Goal: Information Seeking & Learning: Learn about a topic

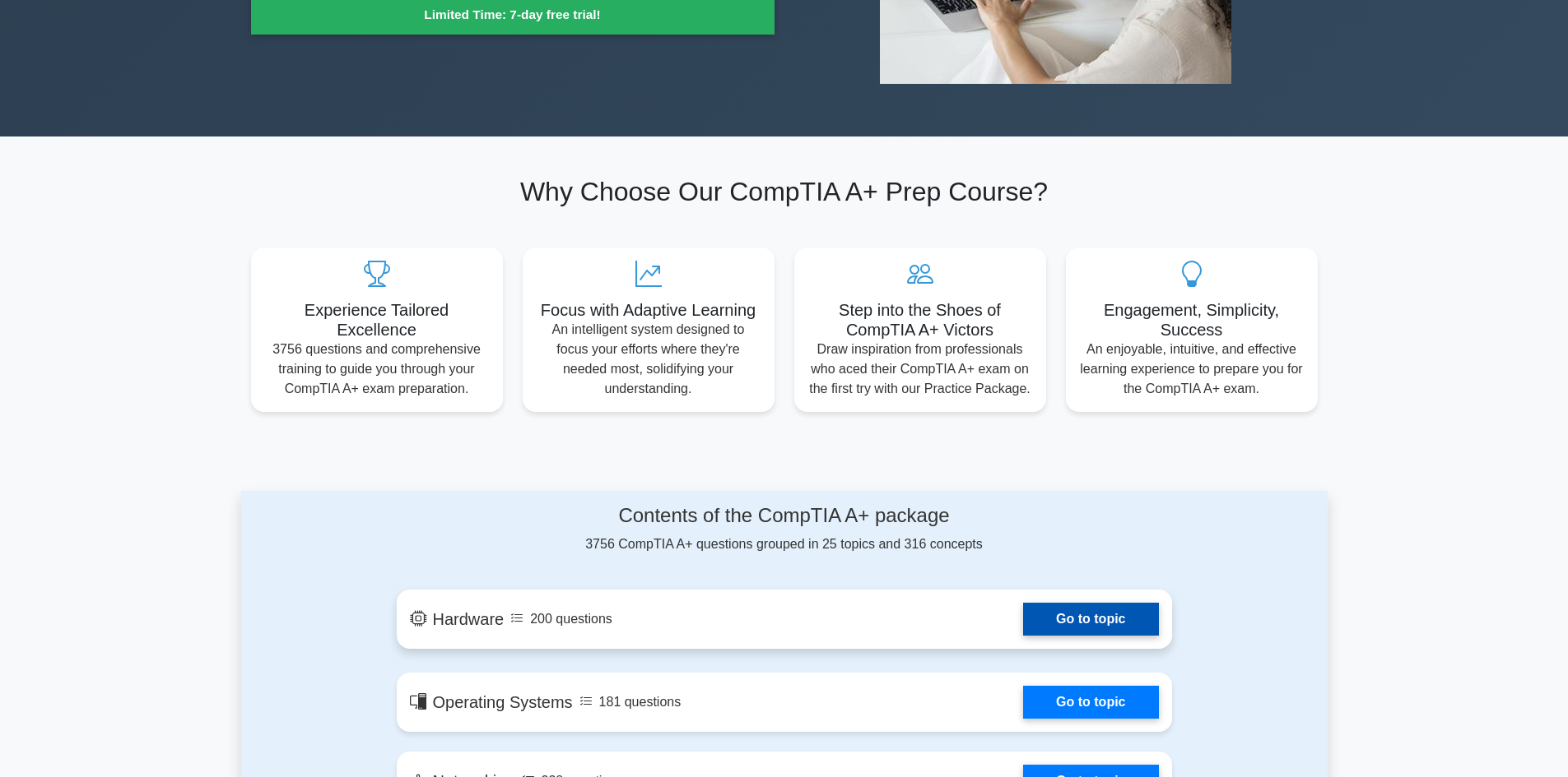
scroll to position [494, 0]
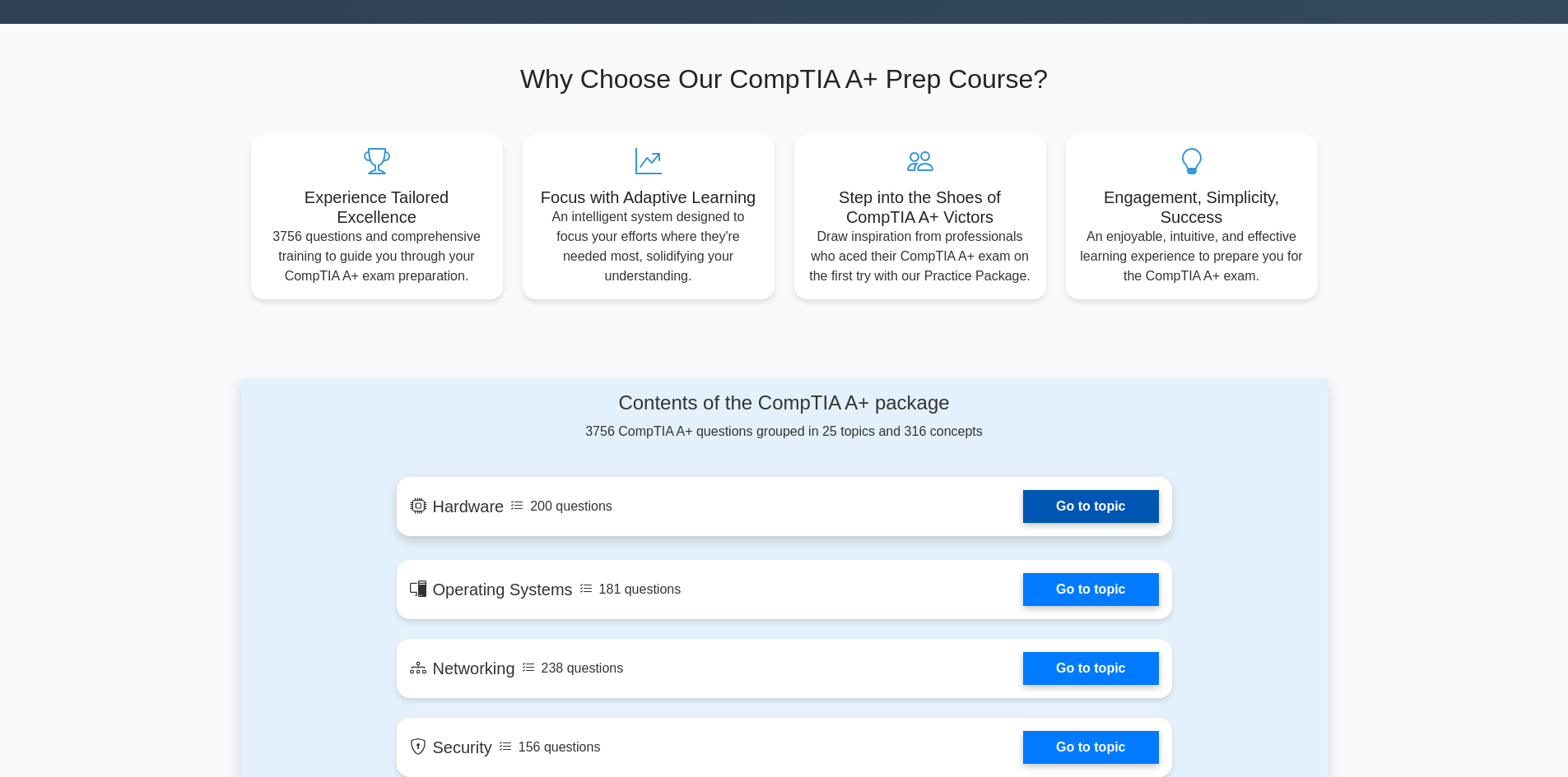
click at [1064, 500] on link "Go to topic" at bounding box center [1090, 507] width 135 height 33
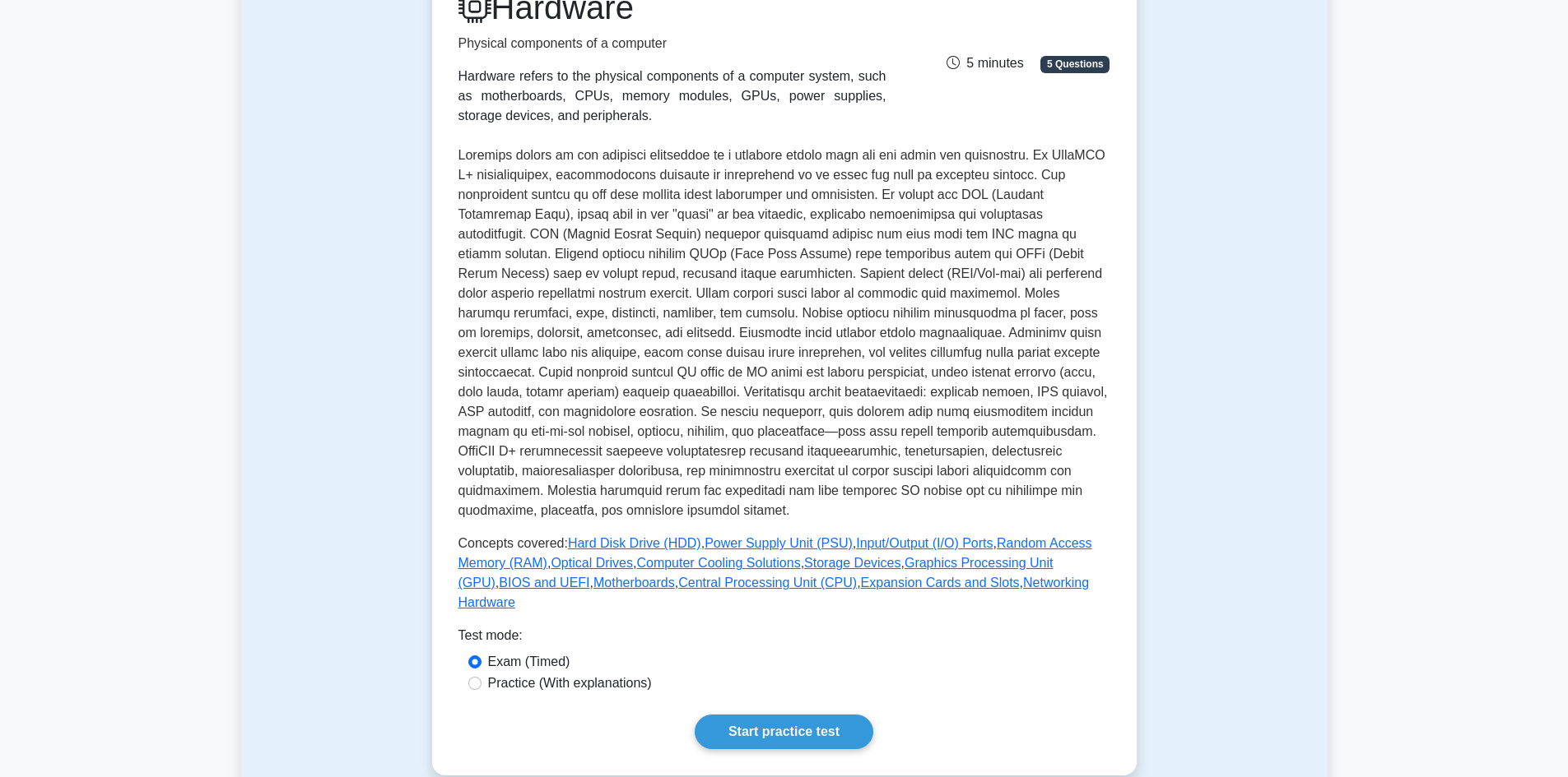
scroll to position [247, 0]
click at [825, 713] on link "Start practice test" at bounding box center [783, 730] width 179 height 35
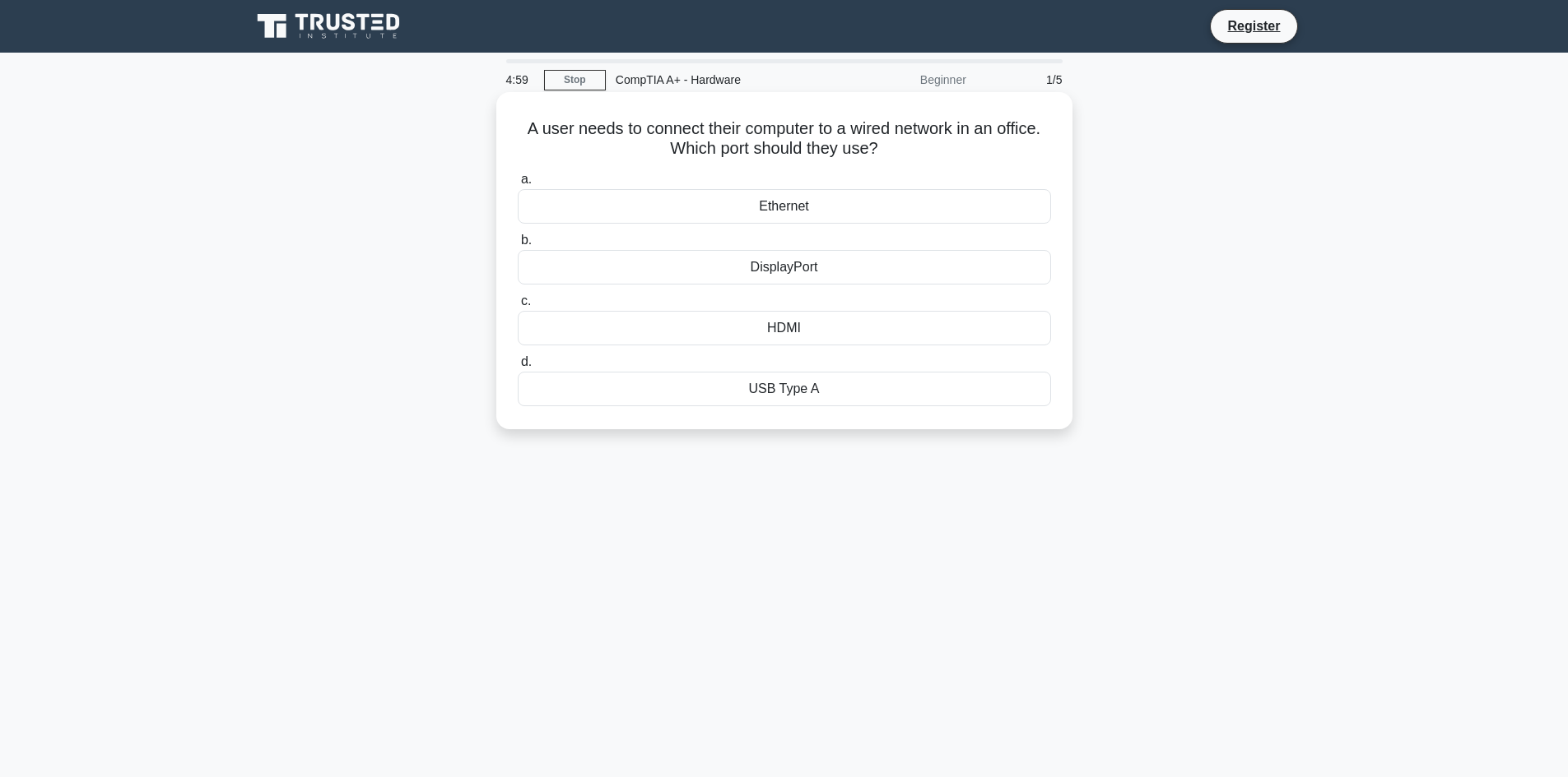
drag, startPoint x: 525, startPoint y: 126, endPoint x: 883, endPoint y: 145, distance: 358.5
click at [883, 145] on h5 "A user needs to connect their computer to a wired network in an office. Which p…" at bounding box center [784, 139] width 536 height 41
click at [883, 145] on icon ".spinner_0XTQ{transform-origin:center;animation:spinner_y6GP .75s linear infini…" at bounding box center [888, 150] width 20 height 20
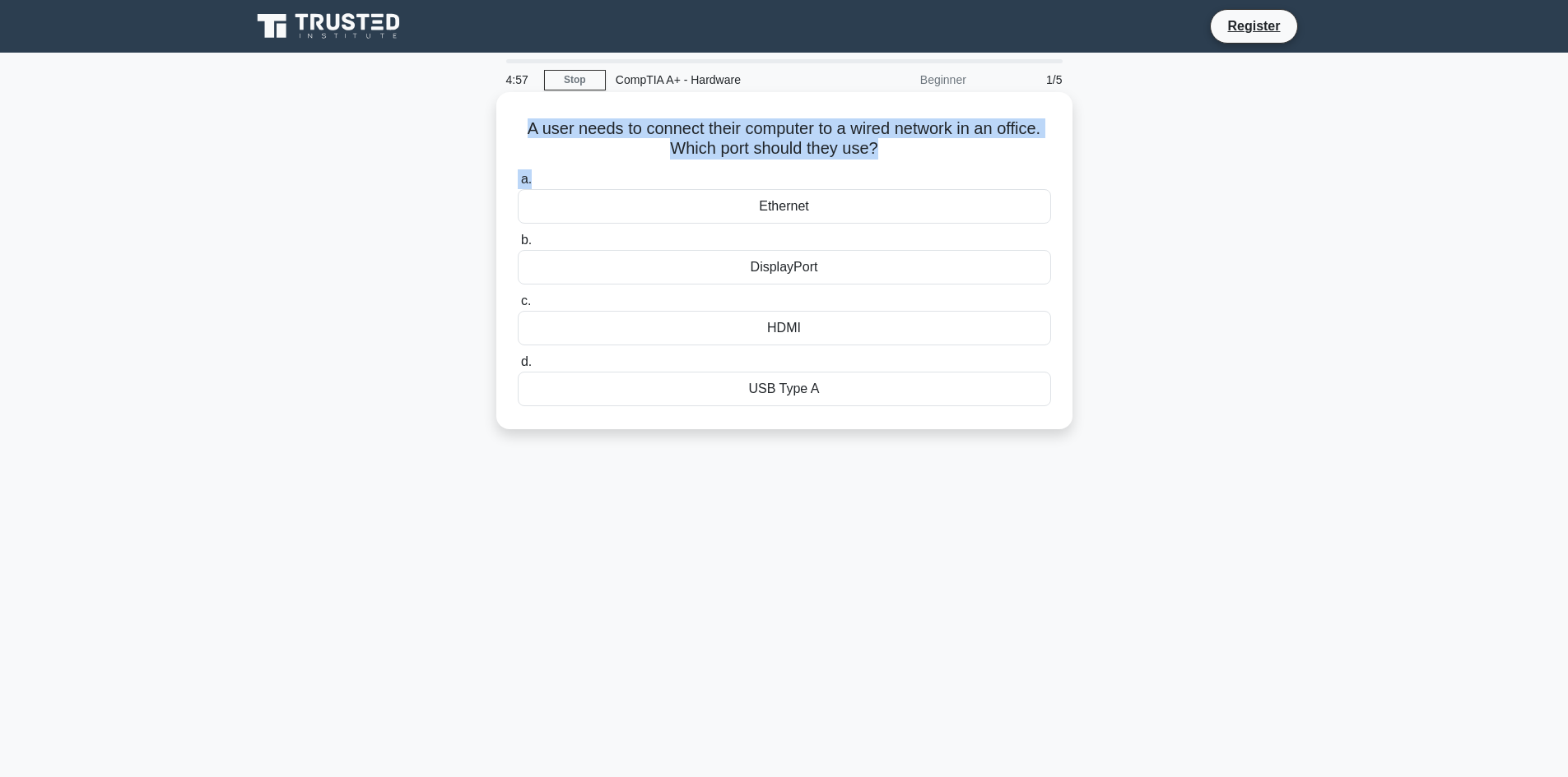
drag, startPoint x: 517, startPoint y: 129, endPoint x: 853, endPoint y: 170, distance: 338.5
click at [853, 170] on div "A user needs to connect their computer to a wired network in an office. Which p…" at bounding box center [784, 261] width 563 height 324
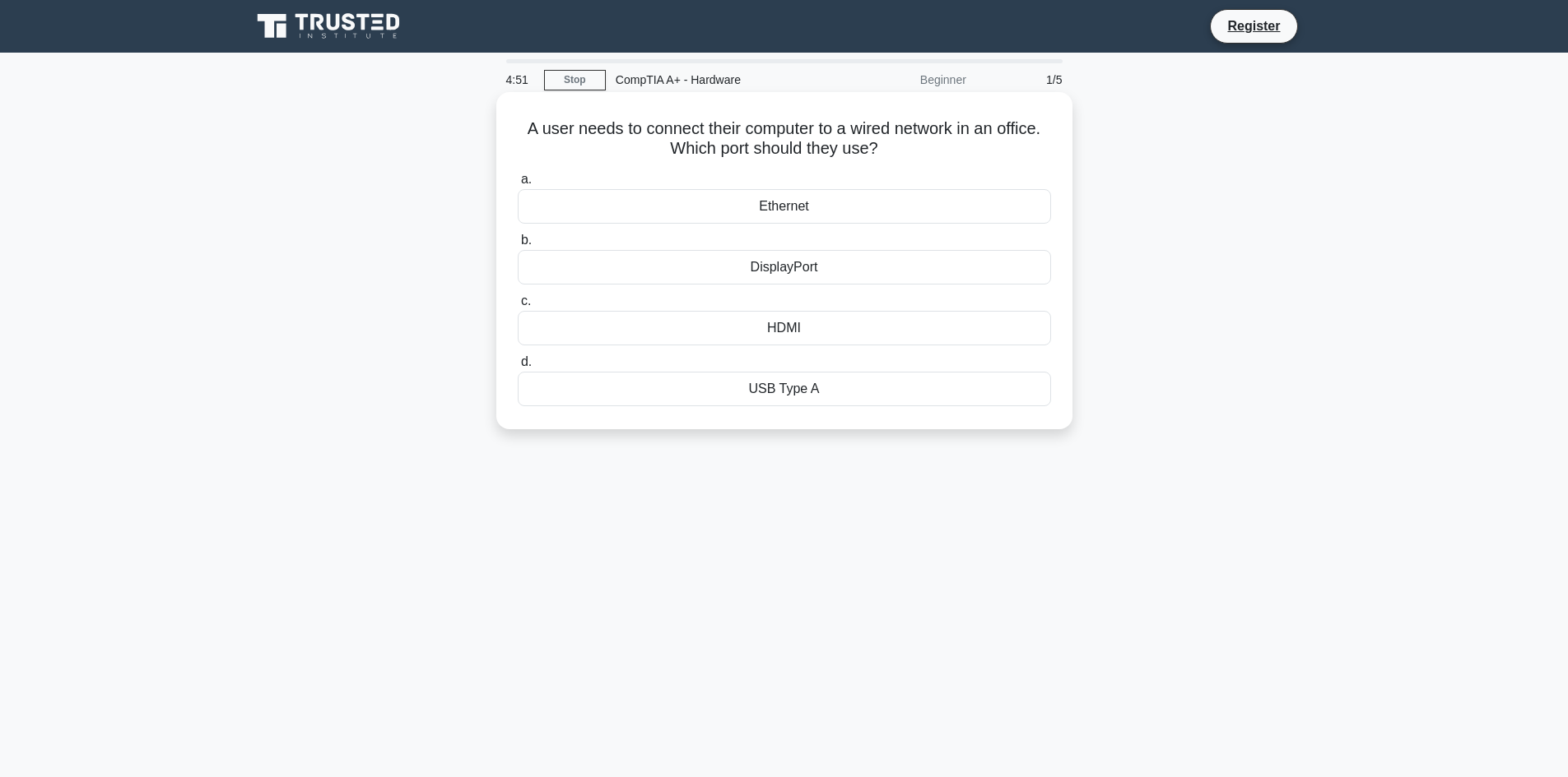
click at [820, 212] on div "Ethernet" at bounding box center [784, 207] width 533 height 35
click at [518, 185] on input "a. Ethernet" at bounding box center [518, 179] width 0 height 11
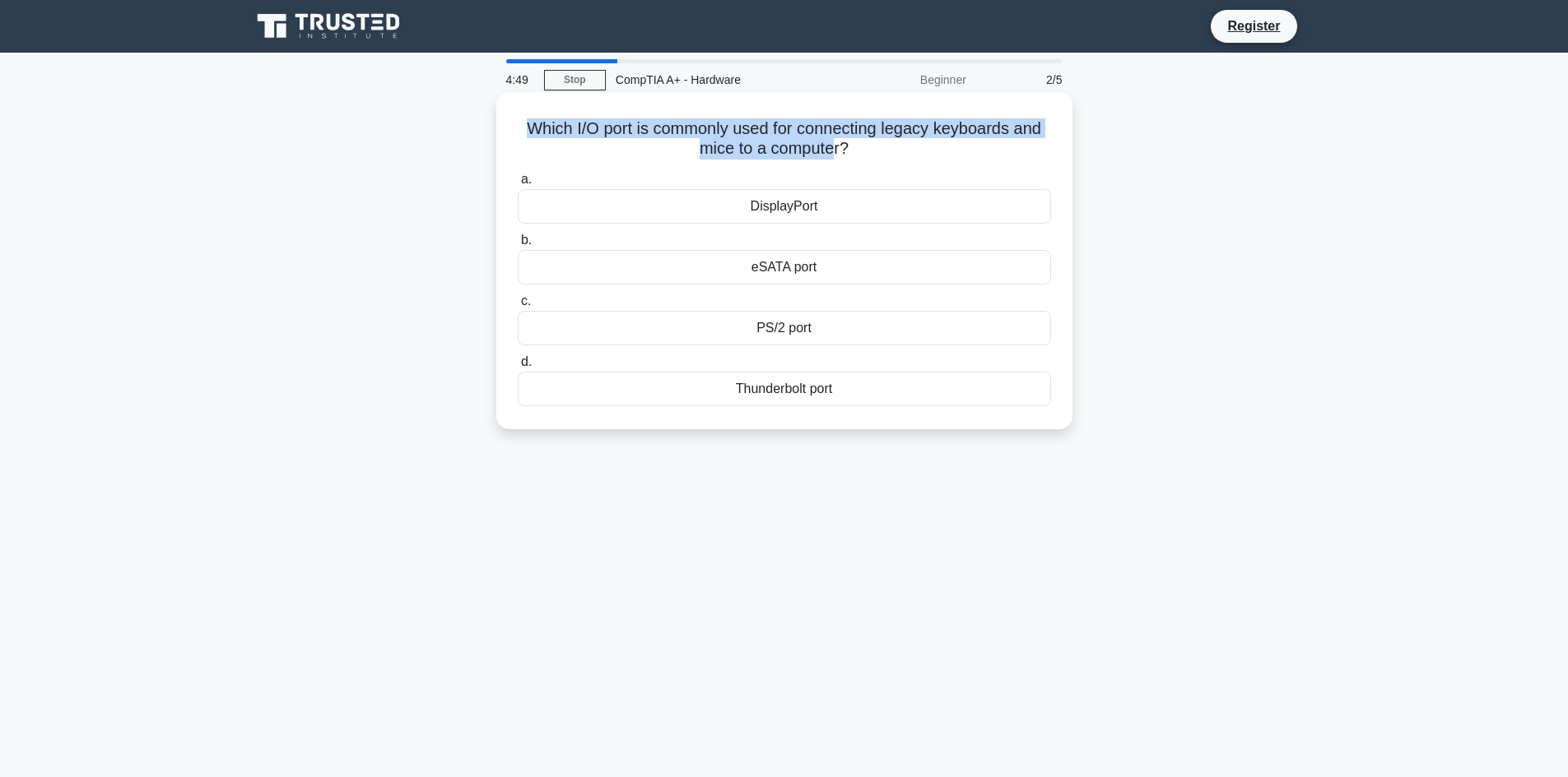
drag, startPoint x: 506, startPoint y: 119, endPoint x: 831, endPoint y: 150, distance: 326.5
click at [831, 150] on div "Which I/O port is commonly used for connecting legacy keyboards and mice to a c…" at bounding box center [784, 261] width 563 height 324
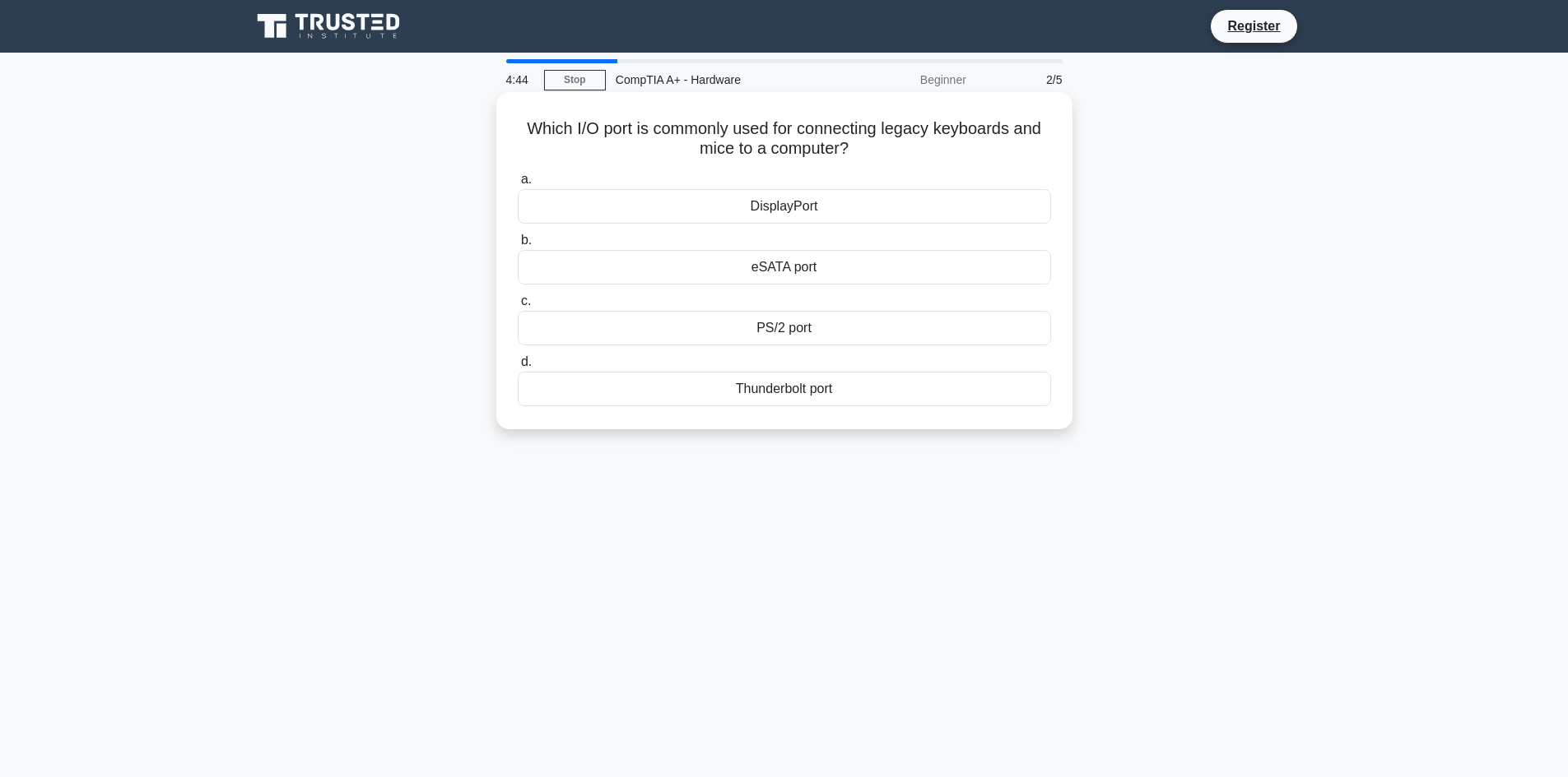
click at [795, 394] on div "Thunderbolt port" at bounding box center [784, 389] width 533 height 35
click at [518, 367] on input "d. Thunderbolt port" at bounding box center [518, 362] width 0 height 11
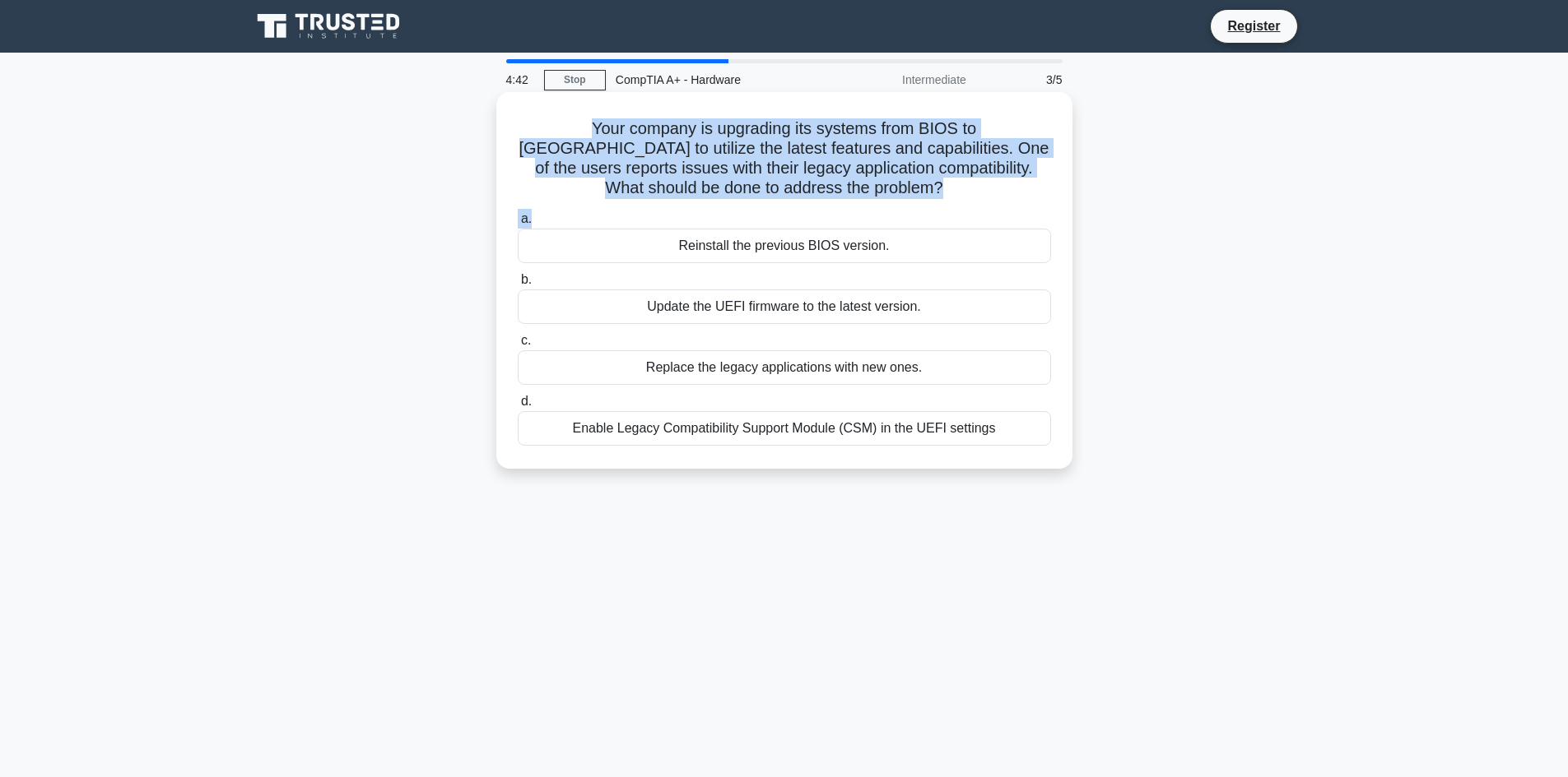
drag, startPoint x: 522, startPoint y: 124, endPoint x: 880, endPoint y: 211, distance: 368.4
click at [880, 211] on div "Your company is upgrading its systems from BIOS to UEFI to utilize the latest f…" at bounding box center [784, 281] width 563 height 364
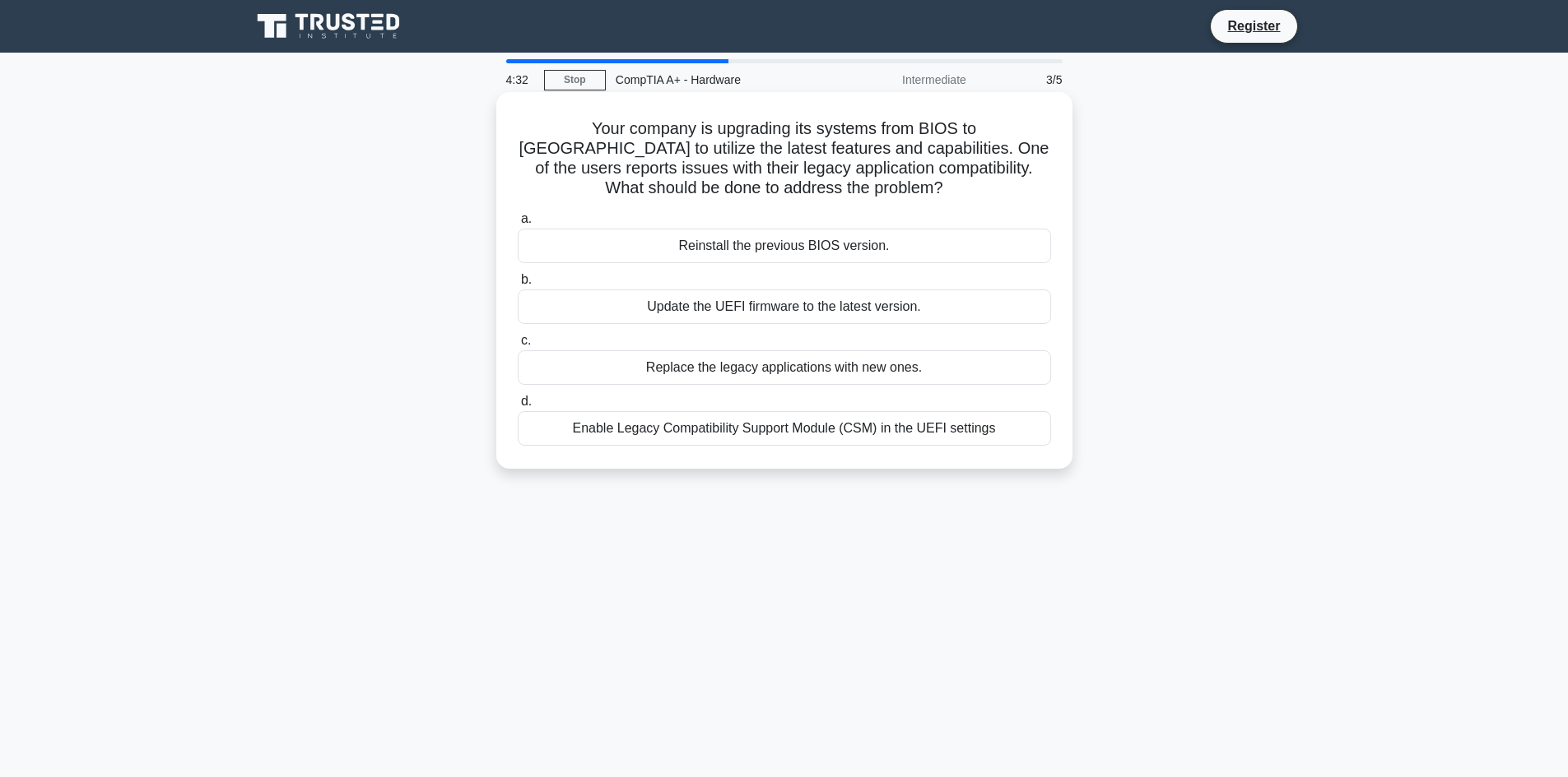
click at [662, 437] on div "Enable Legacy Compatibility Support Module (CSM) in the UEFI settings" at bounding box center [784, 429] width 533 height 35
click at [518, 407] on input "d. Enable Legacy Compatibility Support Module (CSM) in the UEFI settings" at bounding box center [518, 401] width 0 height 11
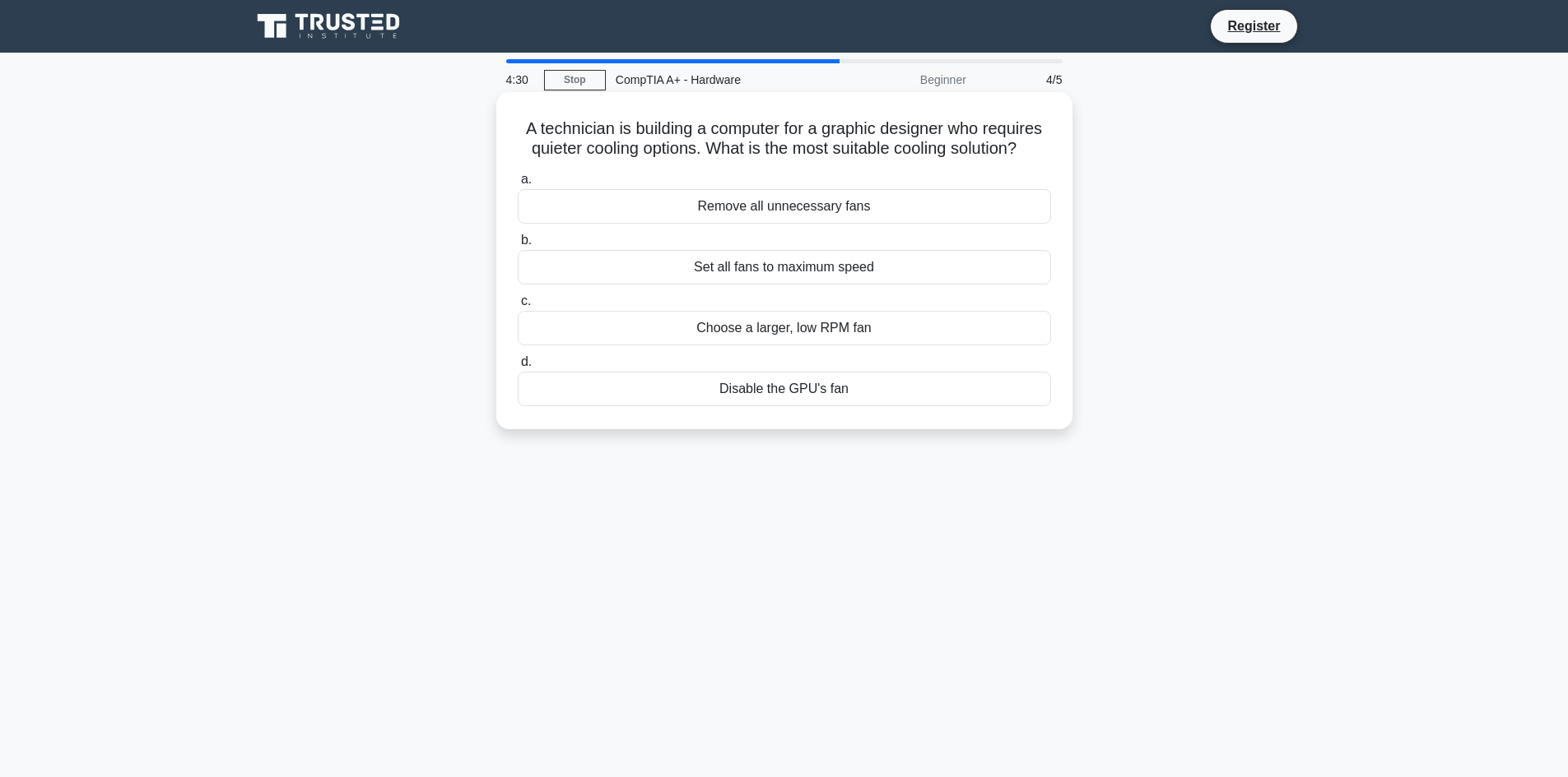
drag, startPoint x: 516, startPoint y: 120, endPoint x: 1064, endPoint y: 140, distance: 548.4
click at [1064, 140] on div "A technician is building a computer for a graphic designer who requires quieter…" at bounding box center [784, 261] width 563 height 324
click at [858, 328] on div "Choose a larger, low RPM fan" at bounding box center [784, 328] width 533 height 35
click at [518, 307] on input "c. Choose a larger, low RPM fan" at bounding box center [518, 301] width 0 height 11
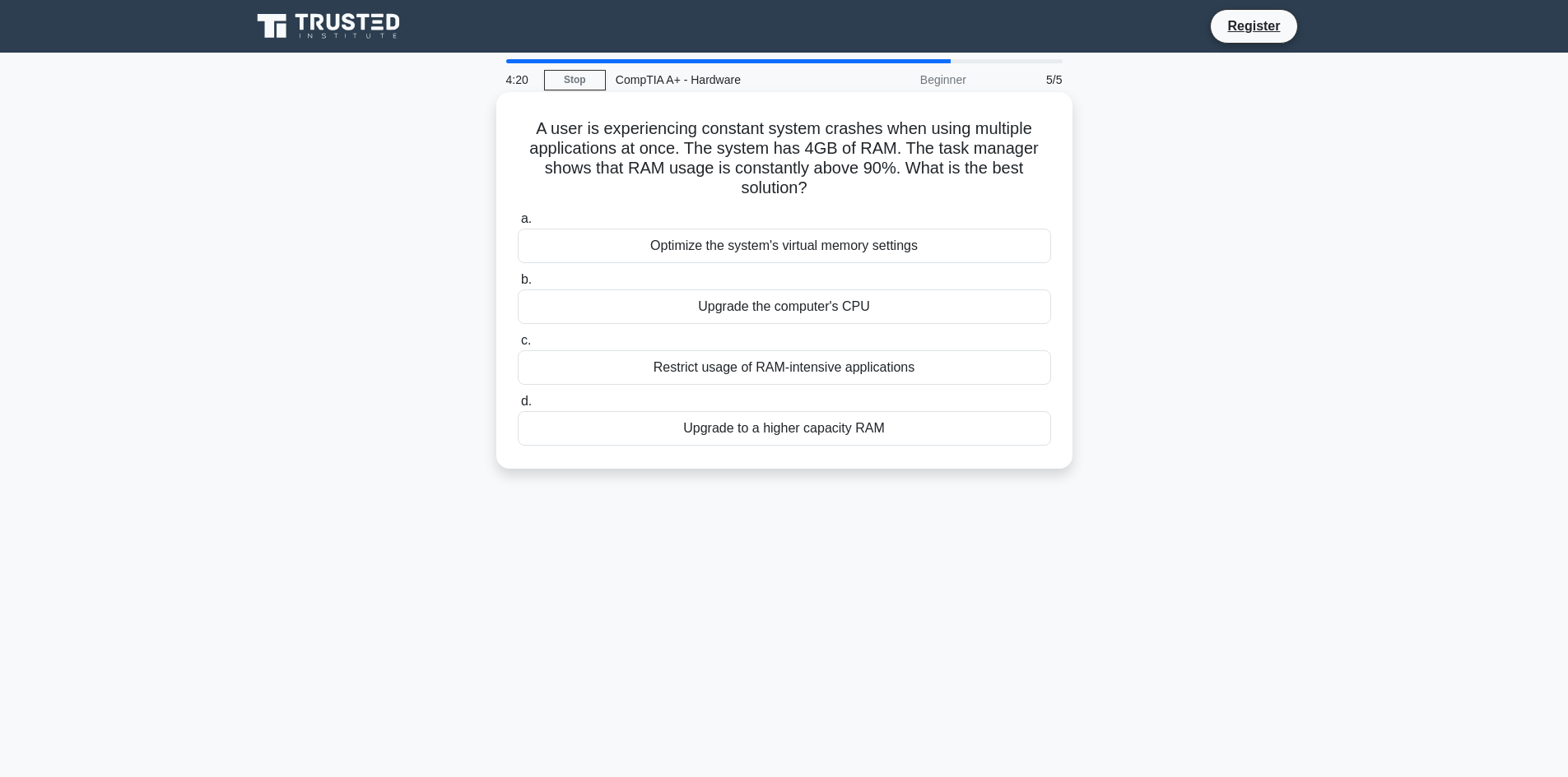
drag, startPoint x: 540, startPoint y: 130, endPoint x: 989, endPoint y: 194, distance: 453.5
click at [989, 194] on h5 "A user is experiencing constant system crashes when using multiple applications…" at bounding box center [784, 159] width 536 height 81
click at [818, 434] on div "Upgrade to a higher capacity RAM" at bounding box center [784, 429] width 533 height 35
click at [518, 407] on input "d. Upgrade to a higher capacity RAM" at bounding box center [518, 401] width 0 height 11
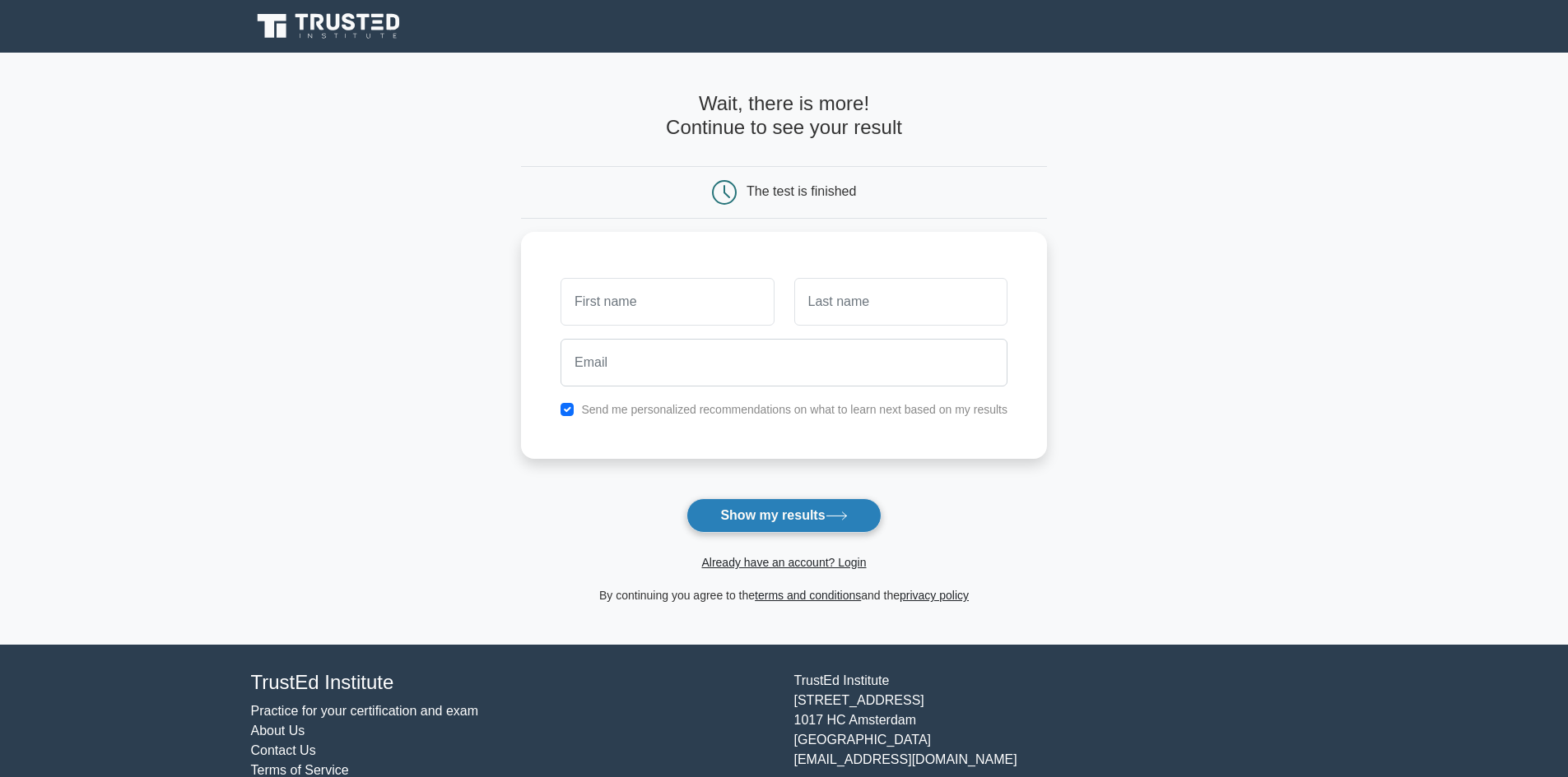
click at [792, 521] on button "Show my results" at bounding box center [784, 516] width 195 height 35
click at [666, 299] on input "text" at bounding box center [667, 298] width 213 height 47
type input "AVNEET"
click at [811, 298] on input "text" at bounding box center [900, 298] width 213 height 47
type input "SIDHU"
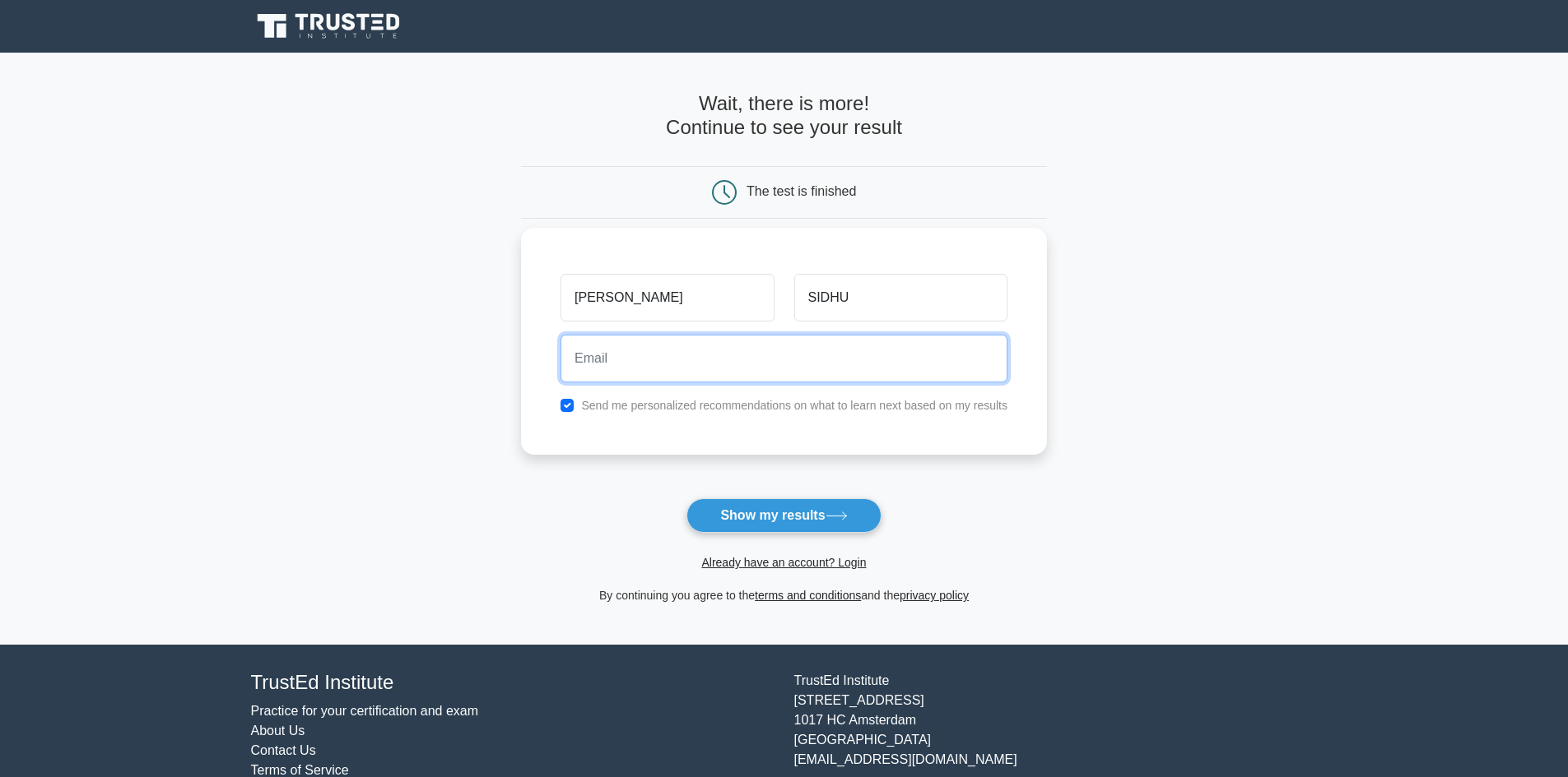
click at [667, 371] on input "email" at bounding box center [784, 358] width 447 height 47
type input "AVNEETSIDHU1909@GMAIL.COM"
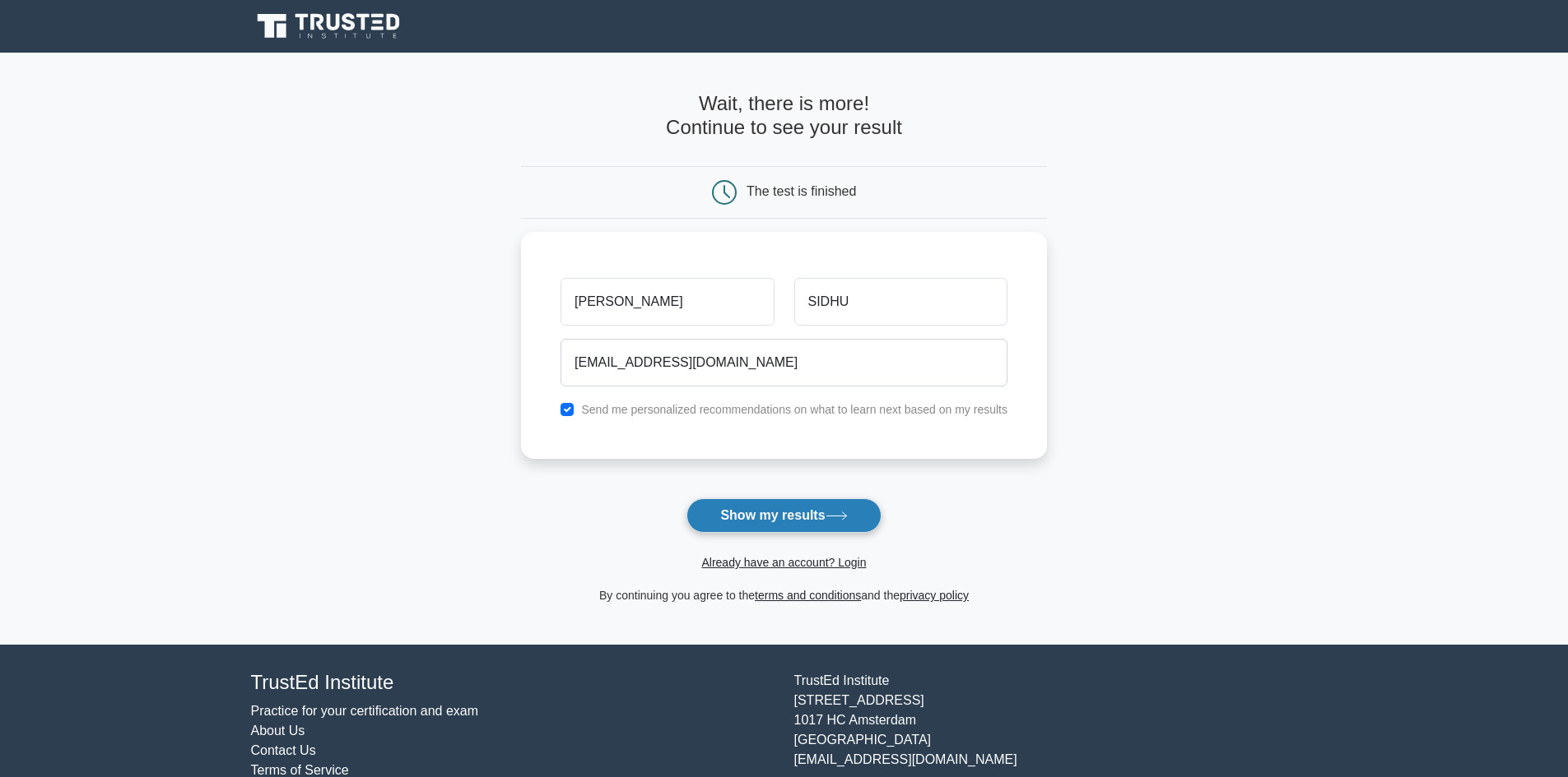
click at [756, 517] on button "Show my results" at bounding box center [784, 516] width 195 height 35
